Goal: Use online tool/utility

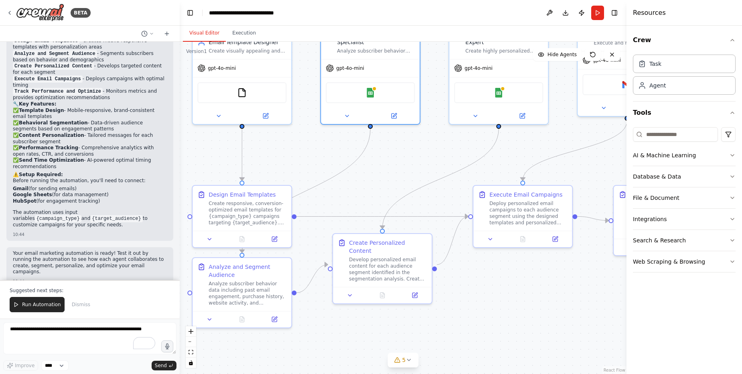
drag, startPoint x: 369, startPoint y: 183, endPoint x: 369, endPoint y: 188, distance: 4.8
click at [369, 188] on div ".deletable-edge-delete-btn { width: 20px; height: 20px; border: 0px solid #ffff…" at bounding box center [403, 208] width 447 height 332
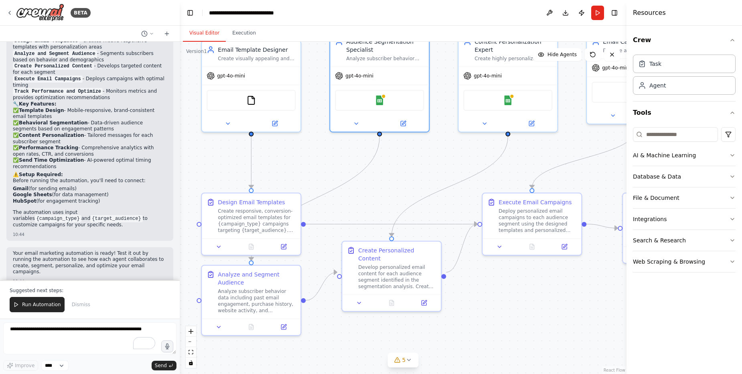
drag, startPoint x: 373, startPoint y: 187, endPoint x: 397, endPoint y: 205, distance: 30.1
click at [397, 205] on div ".deletable-edge-delete-btn { width: 20px; height: 20px; border: 0px solid #ffff…" at bounding box center [403, 208] width 447 height 332
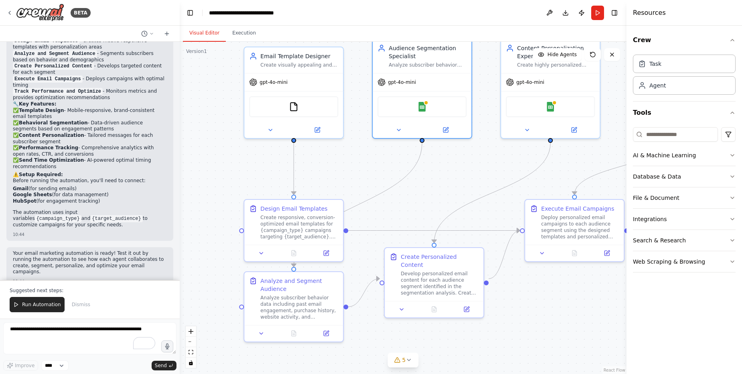
drag, startPoint x: 397, startPoint y: 205, endPoint x: 436, endPoint y: 200, distance: 39.6
click at [436, 200] on div ".deletable-edge-delete-btn { width: 20px; height: 20px; border: 0px solid #ffff…" at bounding box center [403, 208] width 447 height 332
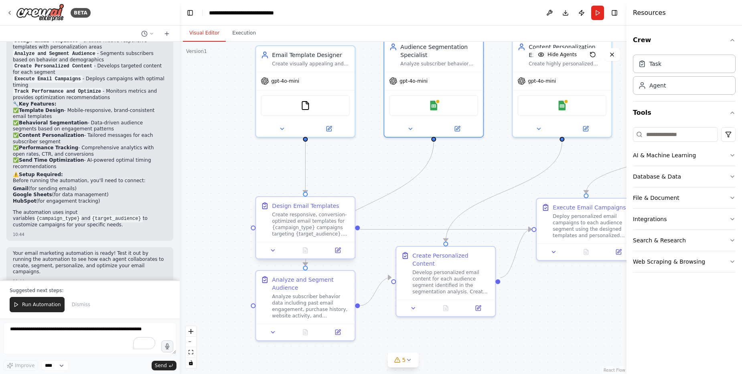
click at [310, 216] on div "Create responsive, conversion-optimized email templates for {campaign_type} cam…" at bounding box center [311, 224] width 78 height 26
click at [306, 218] on div "Create responsive, conversion-optimized email templates for {campaign_type} cam…" at bounding box center [311, 224] width 78 height 26
click at [308, 224] on div "Create responsive, conversion-optimized email templates for {campaign_type} cam…" at bounding box center [311, 224] width 78 height 26
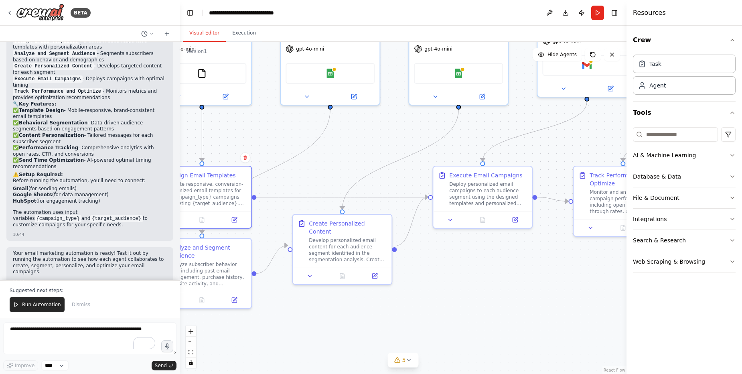
drag, startPoint x: 471, startPoint y: 179, endPoint x: 220, endPoint y: 134, distance: 255.1
click at [249, 138] on div ".deletable-edge-delete-btn { width: 20px; height: 20px; border: 0px solid #ffff…" at bounding box center [403, 208] width 447 height 332
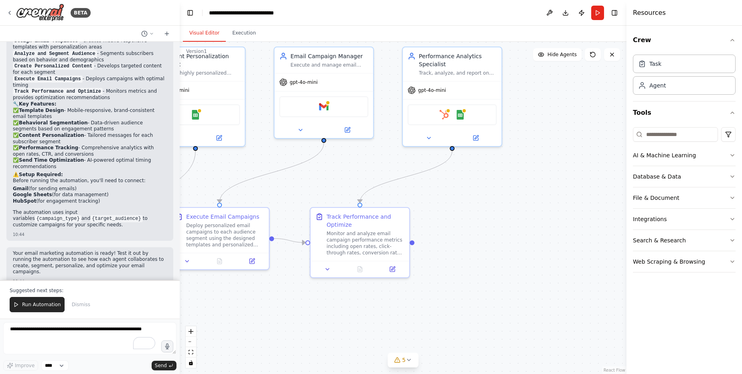
drag, startPoint x: 440, startPoint y: 130, endPoint x: 407, endPoint y: 175, distance: 55.7
click at [288, 181] on div ".deletable-edge-delete-btn { width: 20px; height: 20px; border: 0px solid #ffff…" at bounding box center [403, 208] width 447 height 332
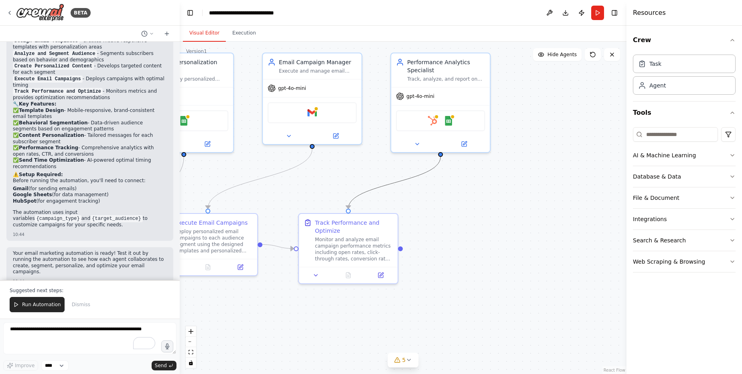
drag, startPoint x: 407, startPoint y: 175, endPoint x: 461, endPoint y: 181, distance: 54.1
click at [463, 180] on div ".deletable-edge-delete-btn { width: 20px; height: 20px; border: 0px solid #ffff…" at bounding box center [403, 208] width 447 height 332
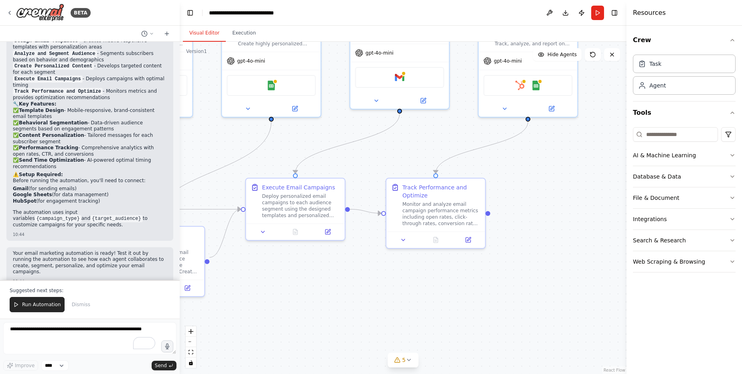
drag, startPoint x: 422, startPoint y: 210, endPoint x: 512, endPoint y: 174, distance: 97.0
click at [512, 174] on div ".deletable-edge-delete-btn { width: 20px; height: 20px; border: 0px solid #ffff…" at bounding box center [403, 208] width 447 height 332
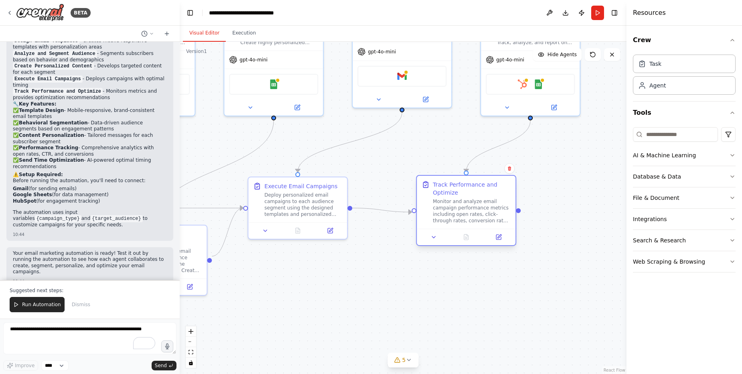
drag, startPoint x: 443, startPoint y: 204, endPoint x: 470, endPoint y: 202, distance: 27.7
click at [470, 202] on div "Monitor and analyze email campaign performance metrics including open rates, cl…" at bounding box center [472, 211] width 78 height 26
drag, startPoint x: 464, startPoint y: 202, endPoint x: 460, endPoint y: 213, distance: 11.5
click at [460, 213] on div "Monitor and analyze email campaign performance metrics including open rates, cl…" at bounding box center [472, 219] width 78 height 26
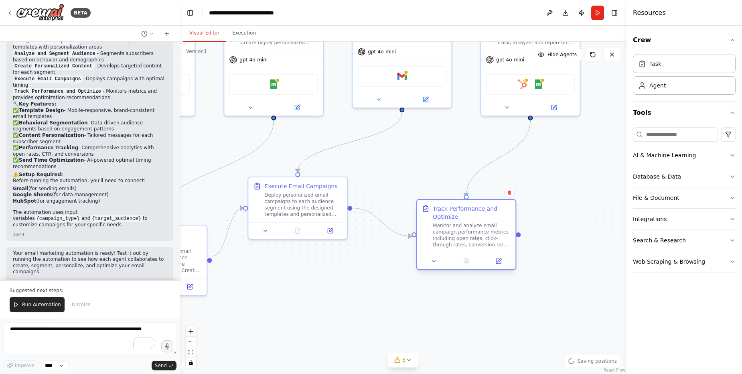
drag, startPoint x: 454, startPoint y: 207, endPoint x: 458, endPoint y: 219, distance: 13.1
click at [458, 219] on div "Track Performance and Optimize Monitor and analyze email campaign performance m…" at bounding box center [472, 226] width 78 height 43
click at [435, 261] on icon at bounding box center [434, 261] width 6 height 6
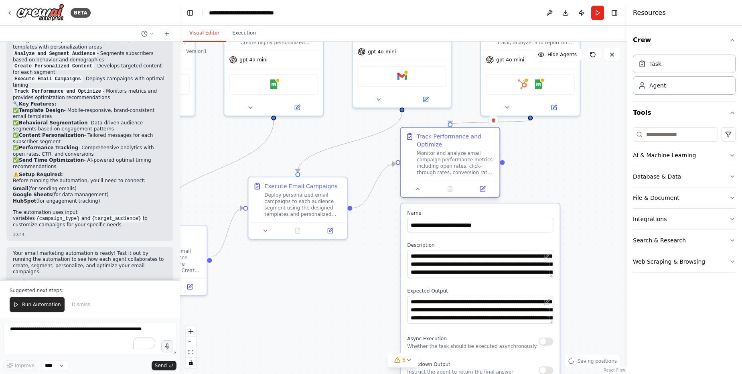
drag, startPoint x: 454, startPoint y: 237, endPoint x: 442, endPoint y: 164, distance: 73.5
click at [442, 164] on div "Monitor and analyze email campaign performance metrics including open rates, cl…" at bounding box center [456, 163] width 78 height 26
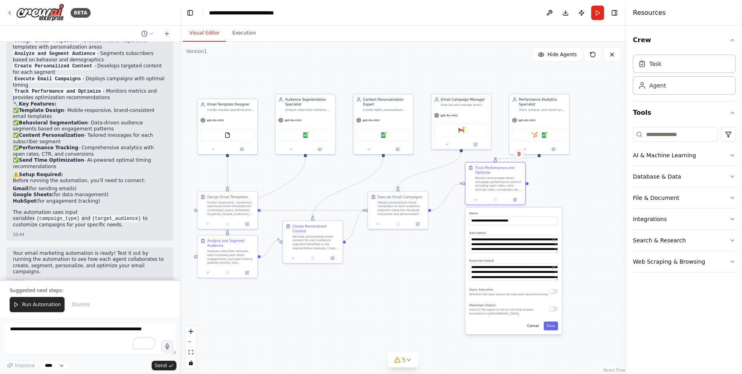
click at [596, 223] on div ".deletable-edge-delete-btn { width: 20px; height: 20px; border: 0px solid #ffff…" at bounding box center [403, 208] width 447 height 332
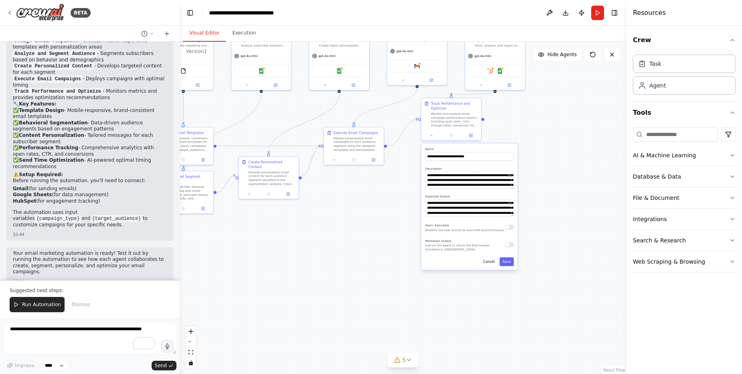
drag, startPoint x: 594, startPoint y: 223, endPoint x: 550, endPoint y: 158, distance: 77.9
click at [550, 158] on div ".deletable-edge-delete-btn { width: 20px; height: 20px; border: 0px solid #ffff…" at bounding box center [403, 208] width 447 height 332
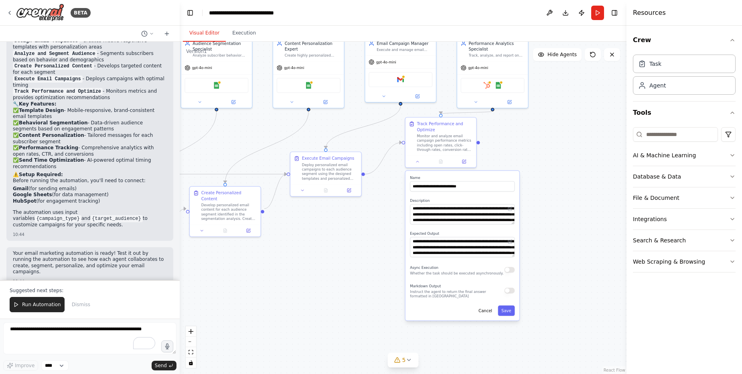
drag, startPoint x: 557, startPoint y: 180, endPoint x: 559, endPoint y: 219, distance: 39.3
click at [565, 218] on div ".deletable-edge-delete-btn { width: 20px; height: 20px; border: 0px solid #ffff…" at bounding box center [403, 208] width 447 height 332
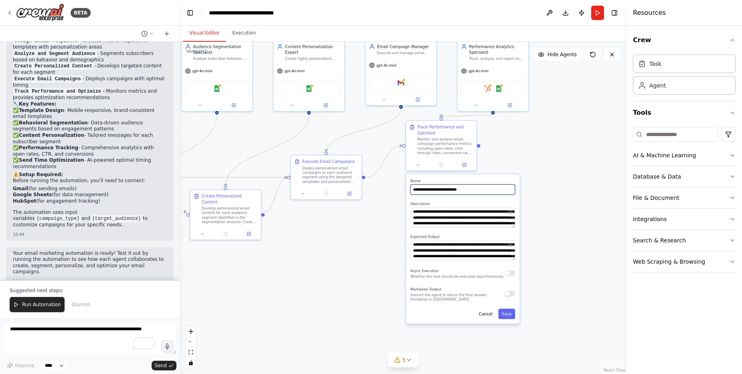
click at [482, 192] on input "**********" at bounding box center [462, 189] width 105 height 10
click at [502, 257] on textarea "**********" at bounding box center [462, 250] width 105 height 20
